Goal: Navigation & Orientation: Find specific page/section

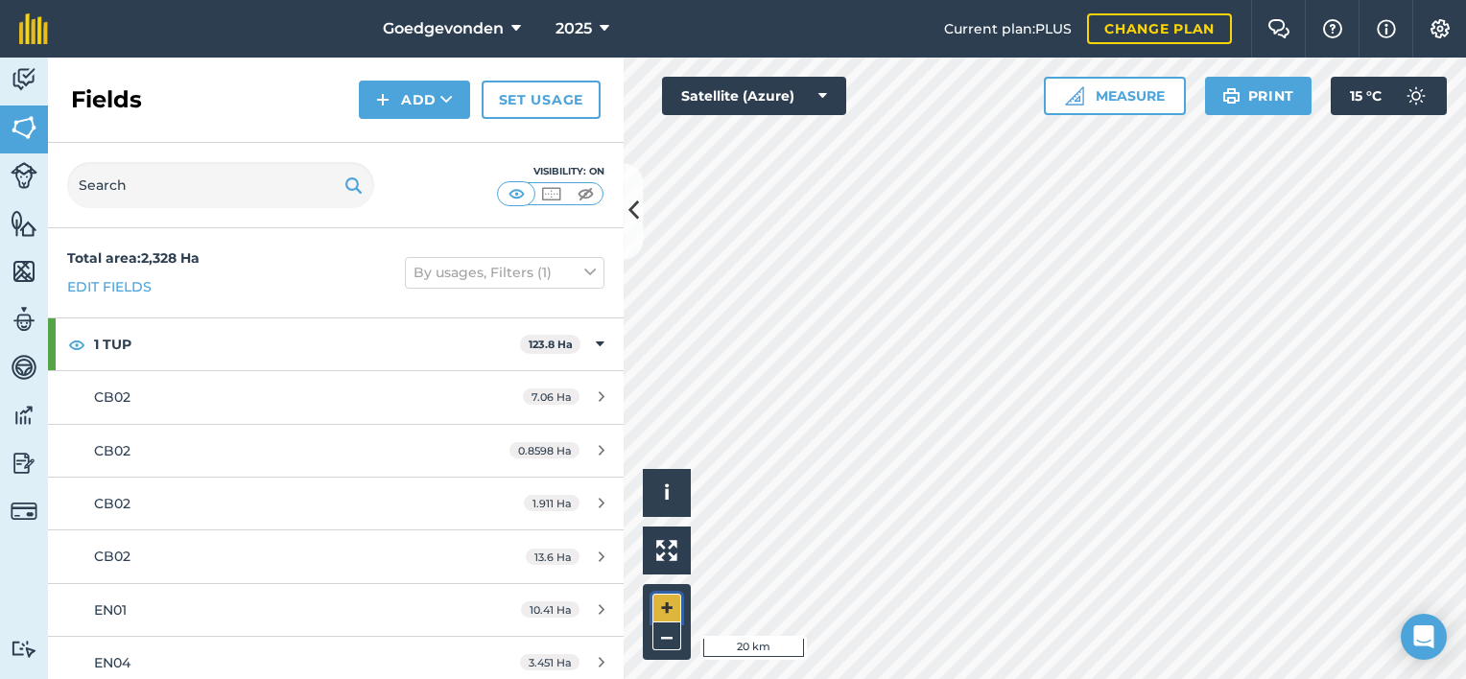
click at [657, 621] on button "+" at bounding box center [667, 608] width 29 height 29
click at [660, 599] on button "+" at bounding box center [667, 608] width 29 height 29
click at [667, 608] on button "+" at bounding box center [667, 608] width 29 height 29
click at [679, 600] on button "+" at bounding box center [667, 608] width 29 height 29
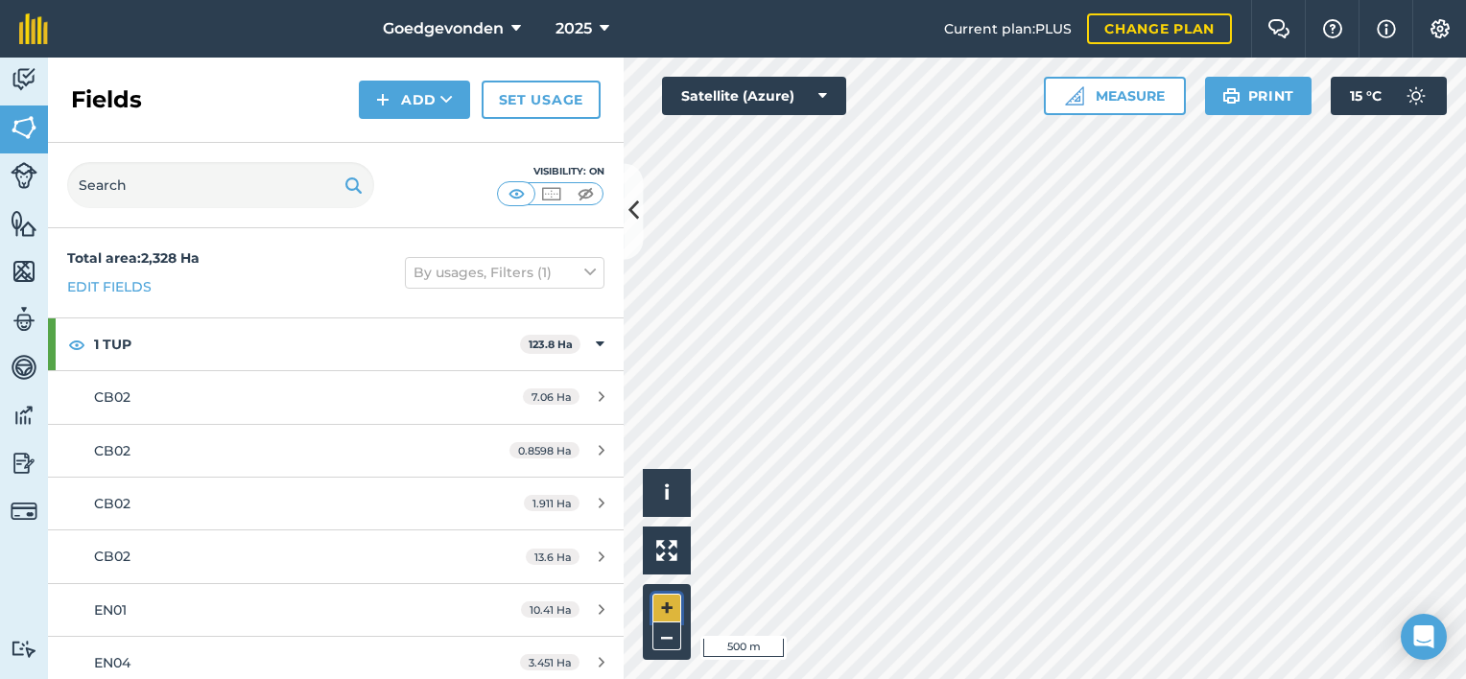
click at [667, 606] on button "+" at bounding box center [667, 608] width 29 height 29
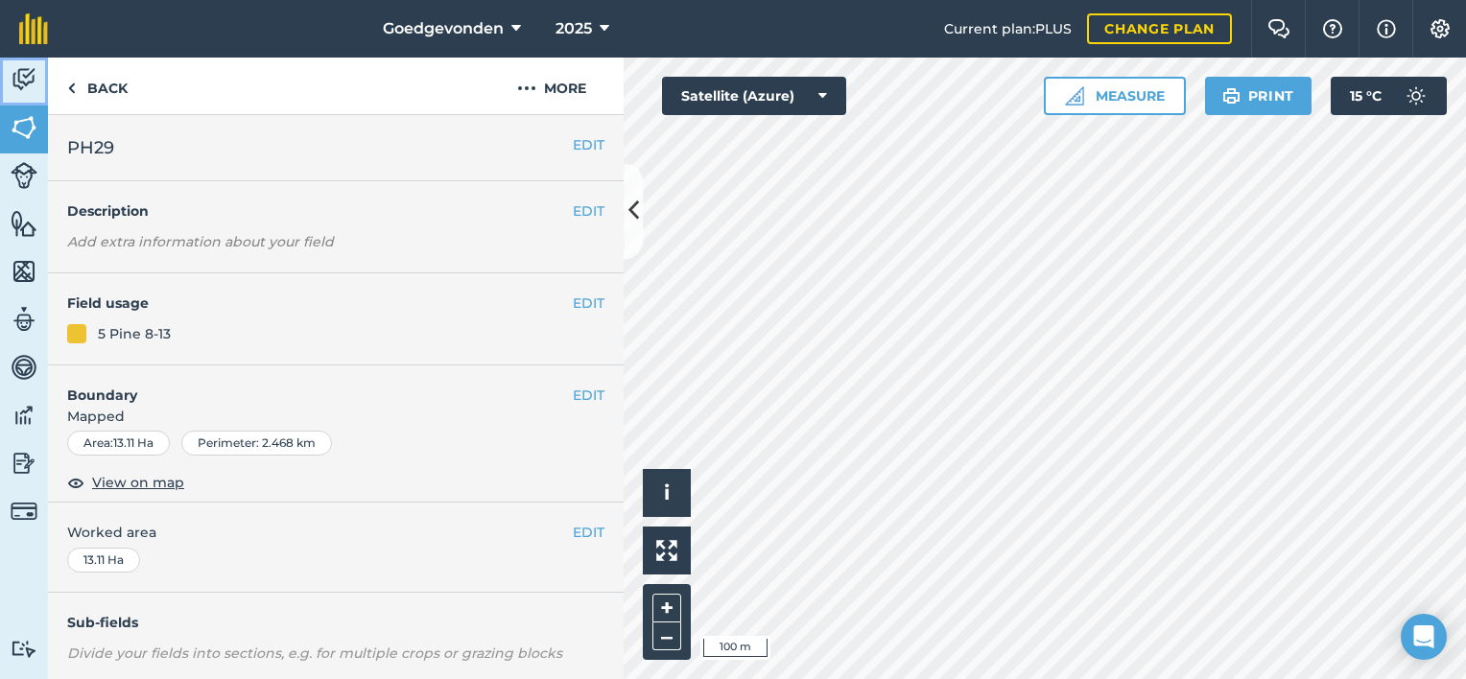
click at [28, 75] on img at bounding box center [24, 79] width 27 height 29
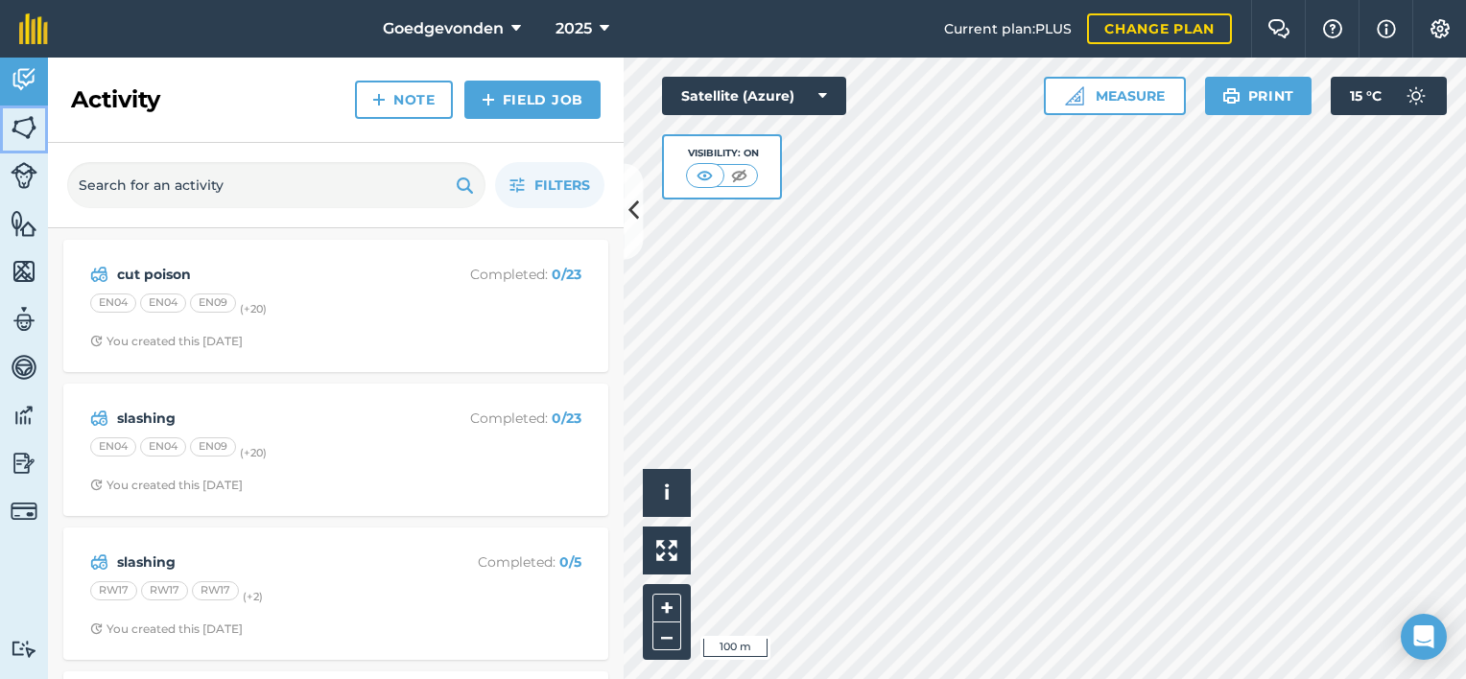
click at [35, 119] on img at bounding box center [24, 127] width 27 height 29
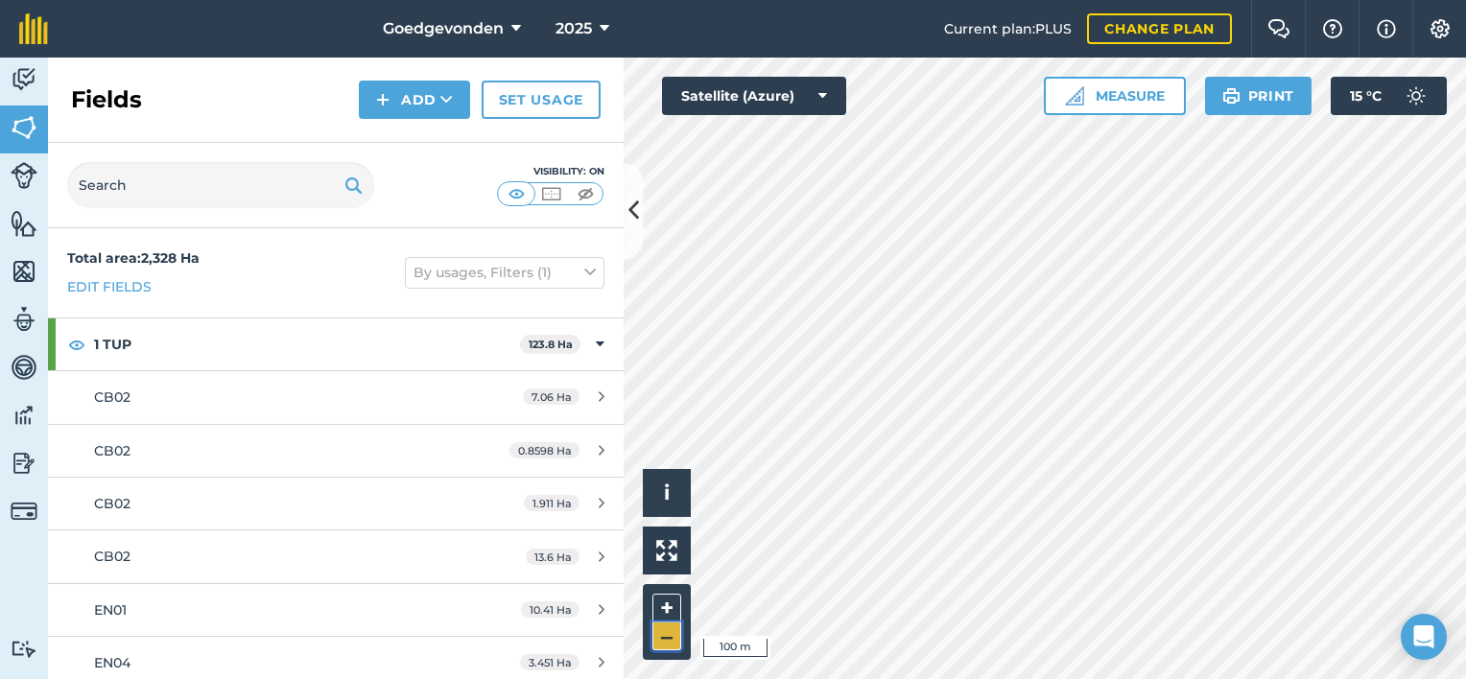
click at [674, 638] on button "–" at bounding box center [667, 637] width 29 height 28
click at [660, 610] on button "+" at bounding box center [667, 608] width 29 height 29
click at [36, 172] on img at bounding box center [24, 175] width 27 height 27
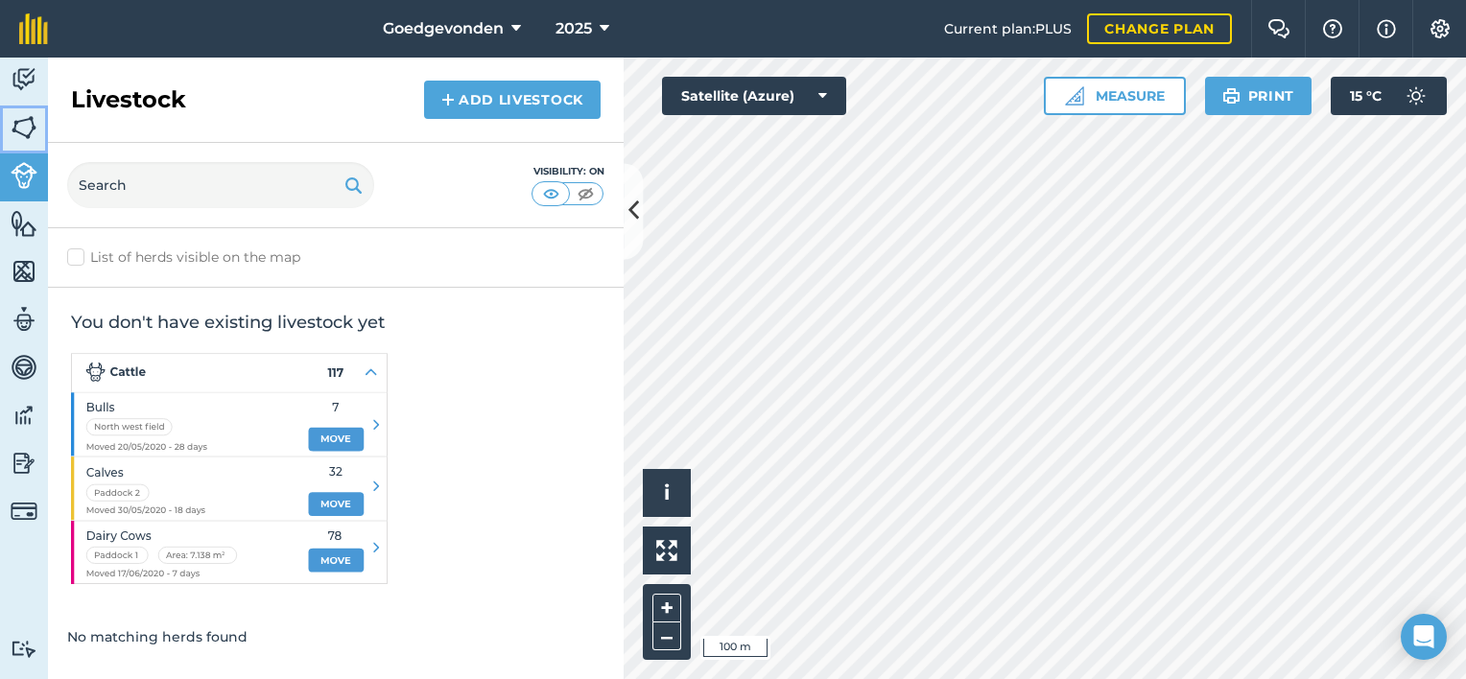
click at [23, 121] on img at bounding box center [24, 127] width 27 height 29
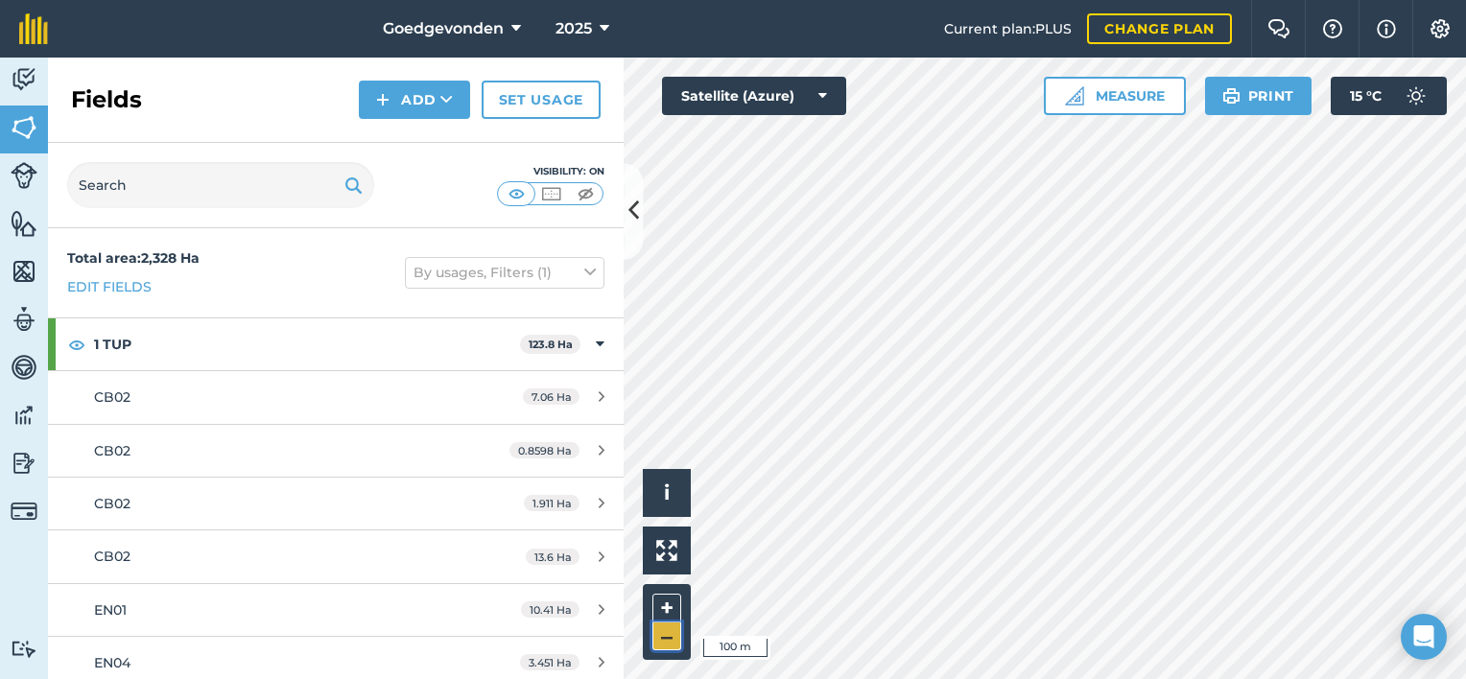
click at [664, 633] on button "–" at bounding box center [667, 637] width 29 height 28
